Goal: Ask a question

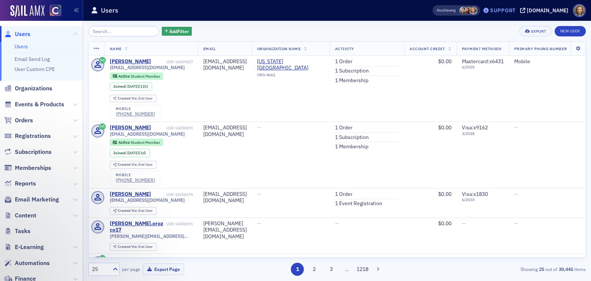
click at [509, 11] on div "Support" at bounding box center [503, 10] width 26 height 7
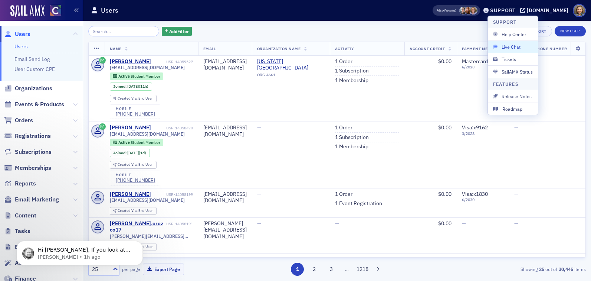
click at [507, 44] on span "Live Chat" at bounding box center [513, 46] width 40 height 7
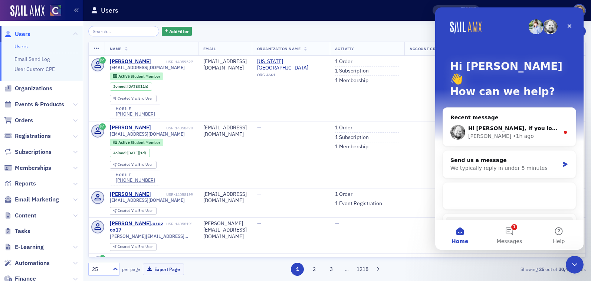
click at [522, 93] on div "Hi Lindsay 👋 How can we help?" at bounding box center [510, 80] width 134 height 146
click at [522, 118] on div "Hi Lindsay, If you look at Heidi ONeil's activity the Women to Watch Leaders of…" at bounding box center [509, 131] width 133 height 27
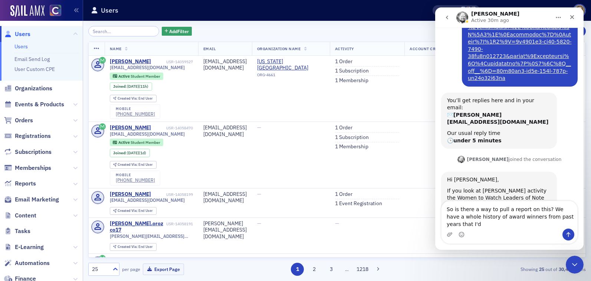
scroll to position [360, 0]
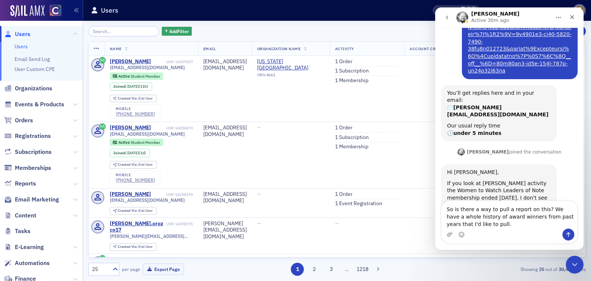
type textarea "So is there a way to pull a report on this? We have a whole history of award wi…"
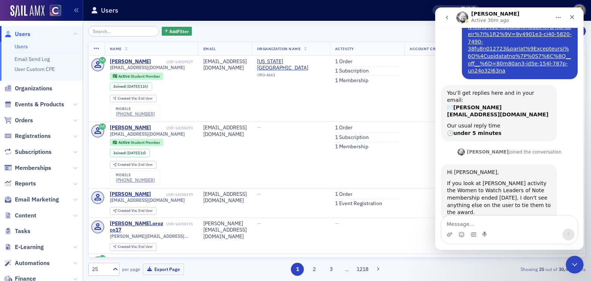
scroll to position [382, 0]
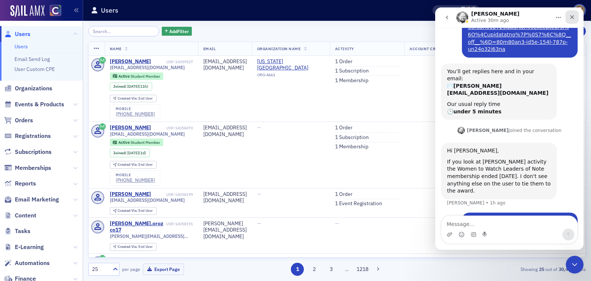
click at [571, 17] on icon "Close" at bounding box center [572, 17] width 6 height 6
